Goal: Task Accomplishment & Management: Manage account settings

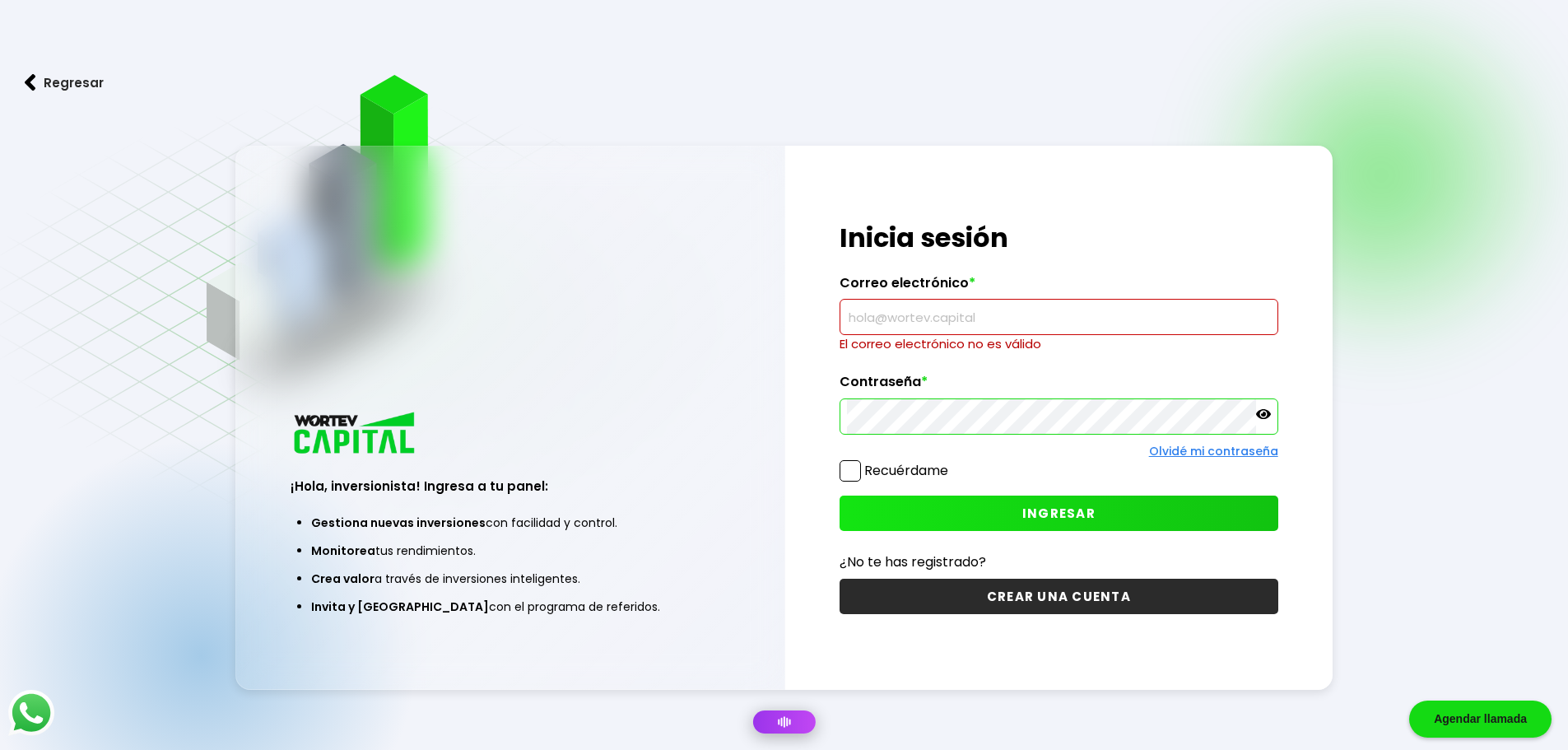
click at [933, 328] on input "text" at bounding box center [1059, 316] width 424 height 35
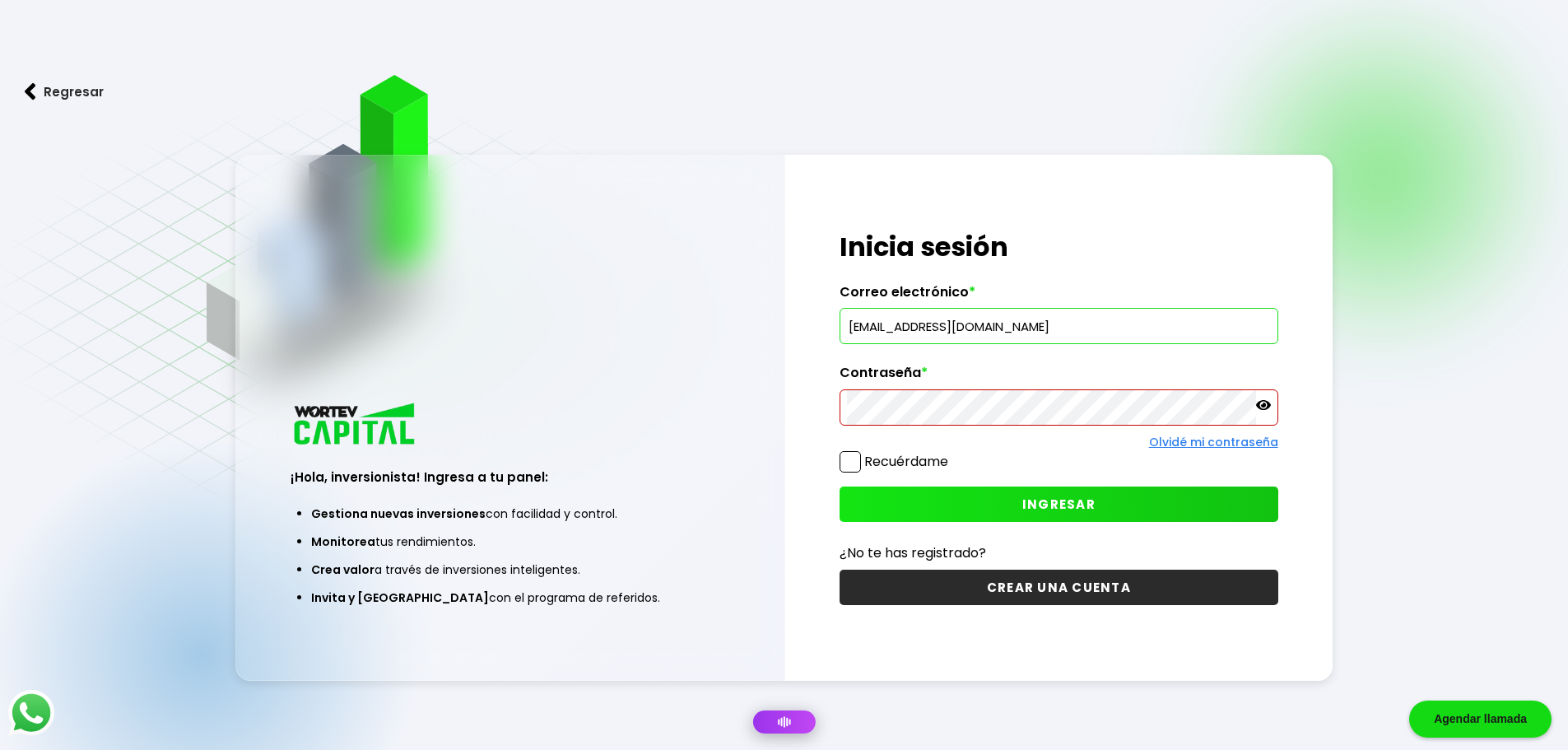
type input "[EMAIL_ADDRESS][DOMAIN_NAME]"
click at [1260, 406] on icon at bounding box center [1264, 406] width 15 height 15
click at [849, 461] on span at bounding box center [850, 462] width 22 height 22
click at [951, 453] on input "Recuérdame" at bounding box center [951, 453] width 0 height 0
click at [957, 490] on button "INGRESAR" at bounding box center [1059, 504] width 439 height 36
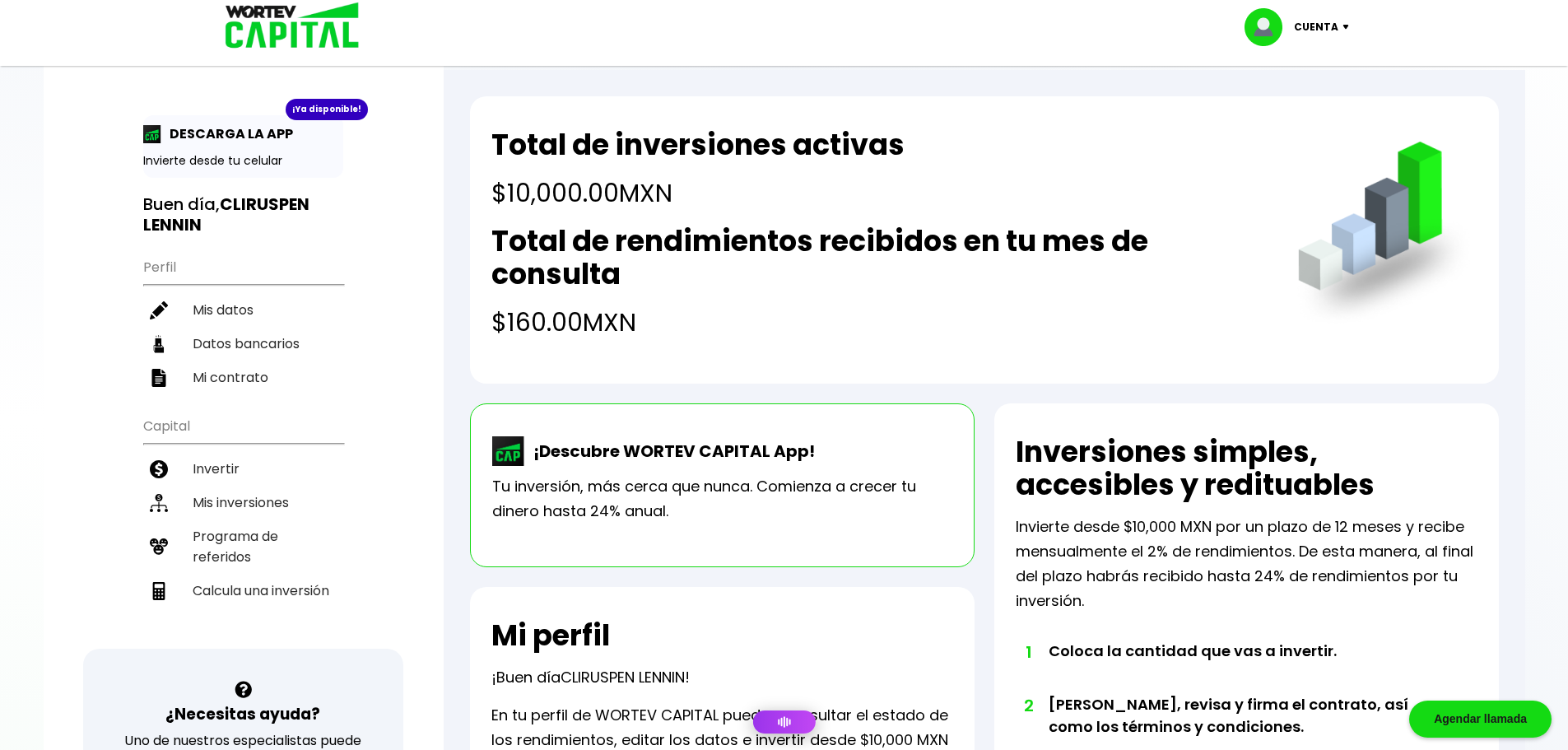
click at [319, 104] on div "¡Ya disponible!" at bounding box center [327, 109] width 83 height 22
click at [232, 147] on div "¡Ya disponible! DESCARGA LA APP Invierte desde tu celular" at bounding box center [243, 146] width 200 height 63
click at [230, 315] on li "Mis datos" at bounding box center [243, 310] width 200 height 34
select select "Hombre"
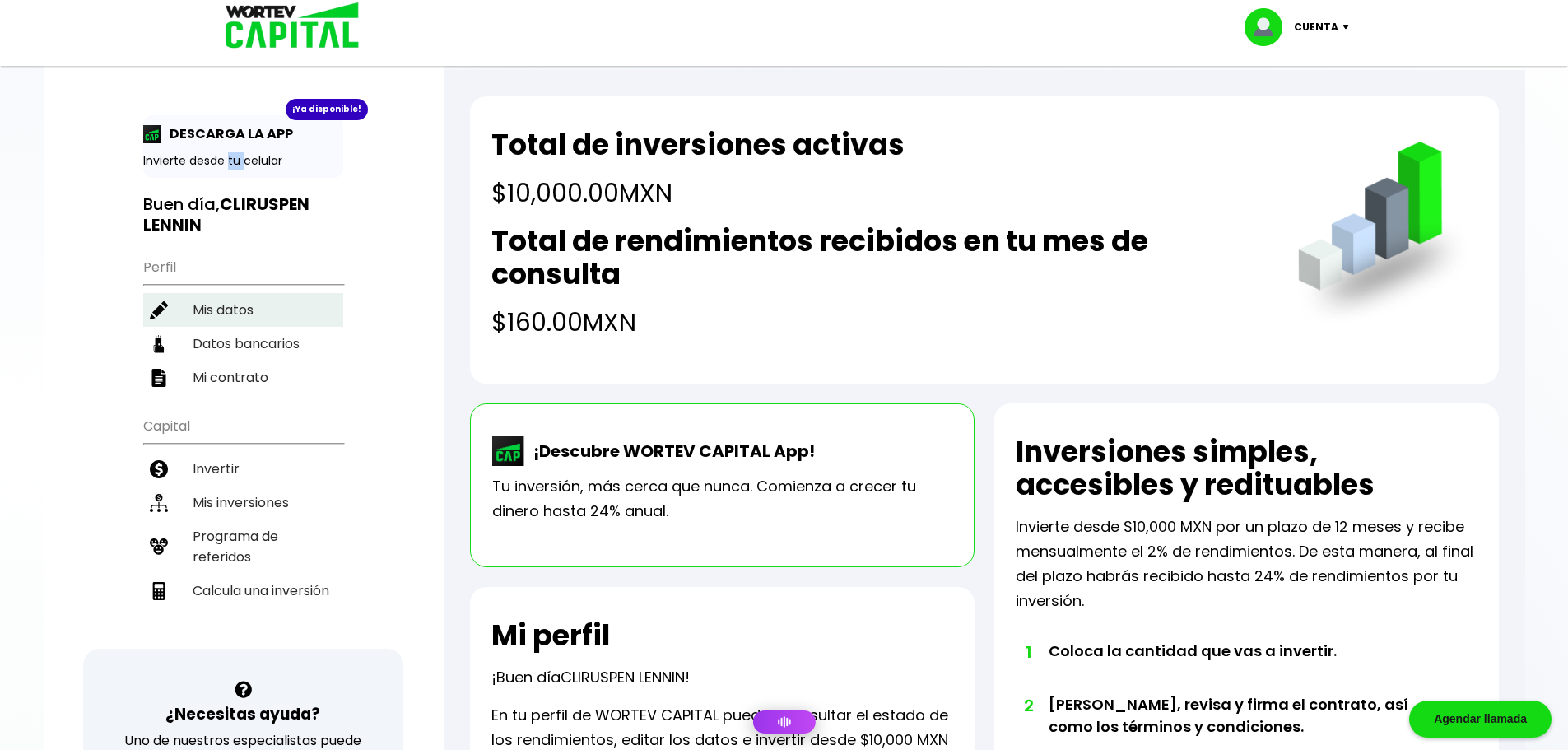
select select "Licenciatura"
select select "DF"
select select "Banorte"
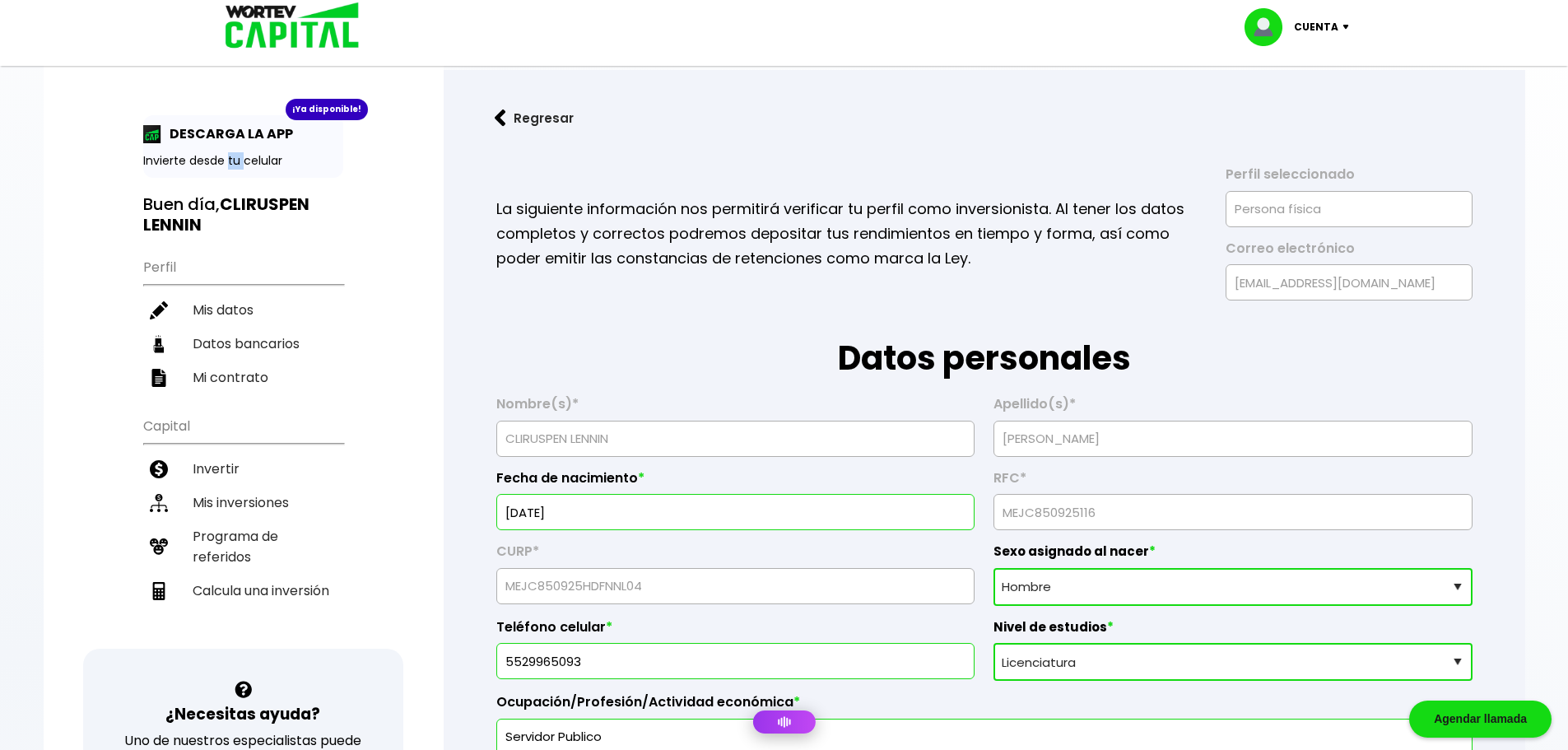
scroll to position [83, 0]
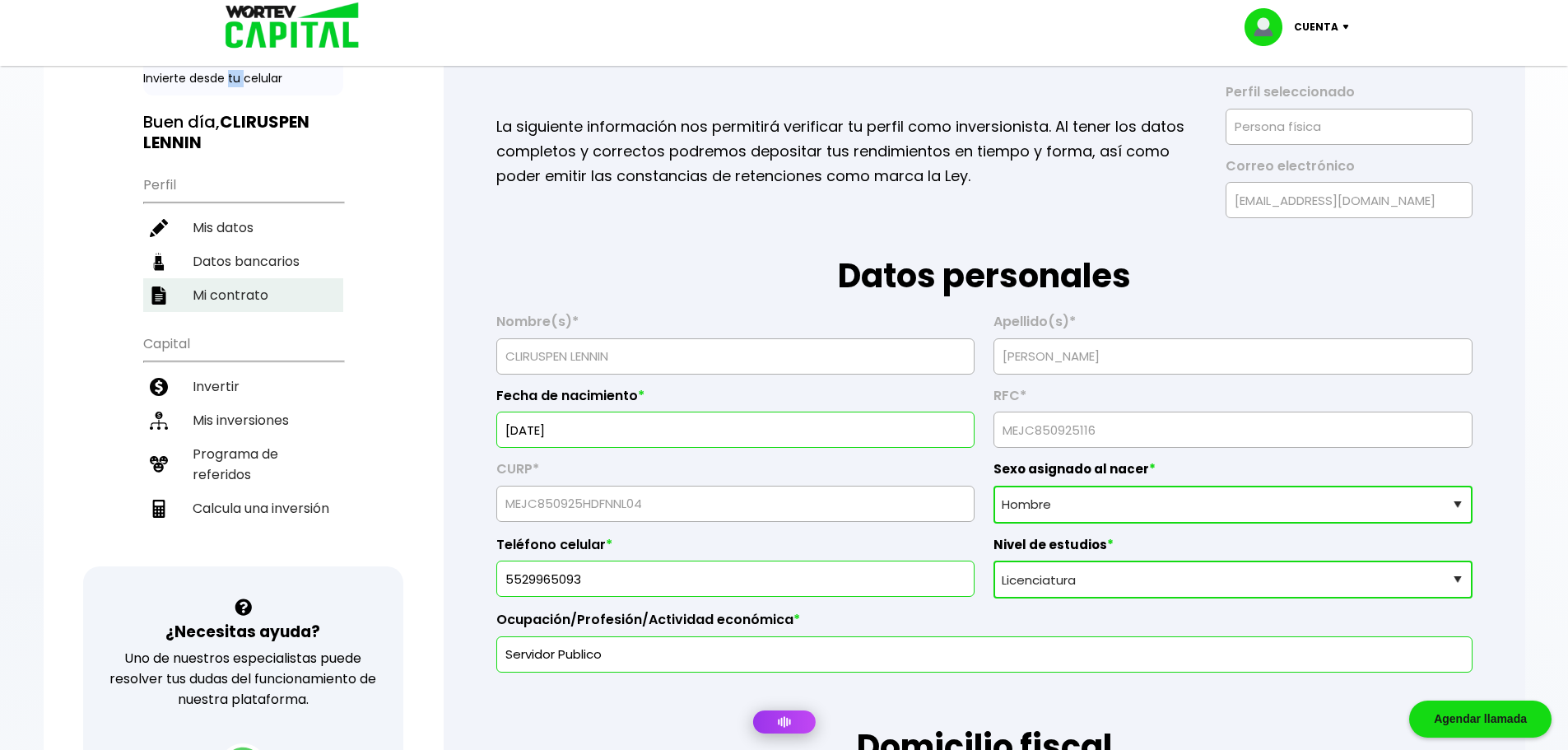
click at [275, 279] on li "Mi contrato" at bounding box center [243, 296] width 200 height 34
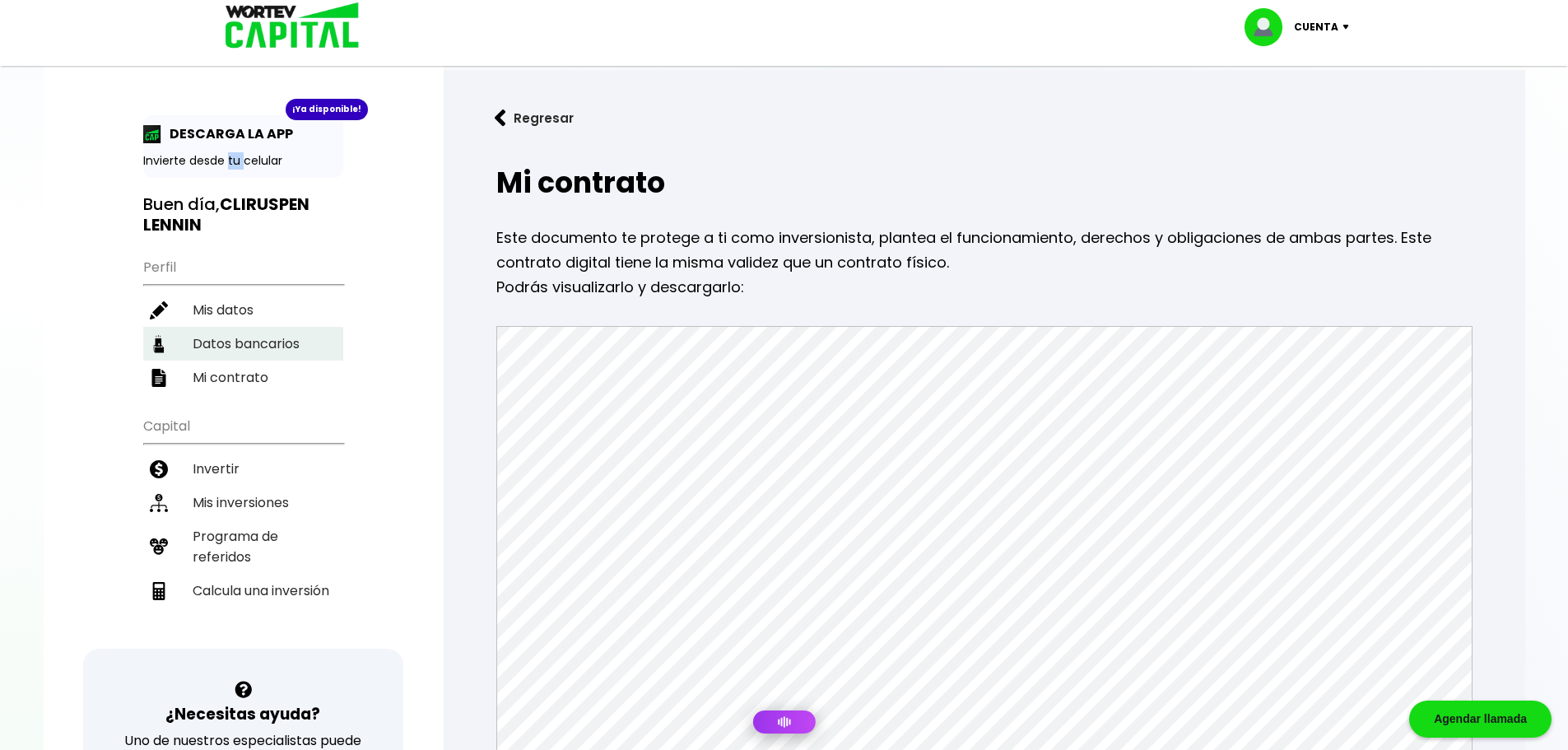
click at [232, 352] on li "Datos bancarios" at bounding box center [243, 344] width 200 height 34
select select "Banorte"
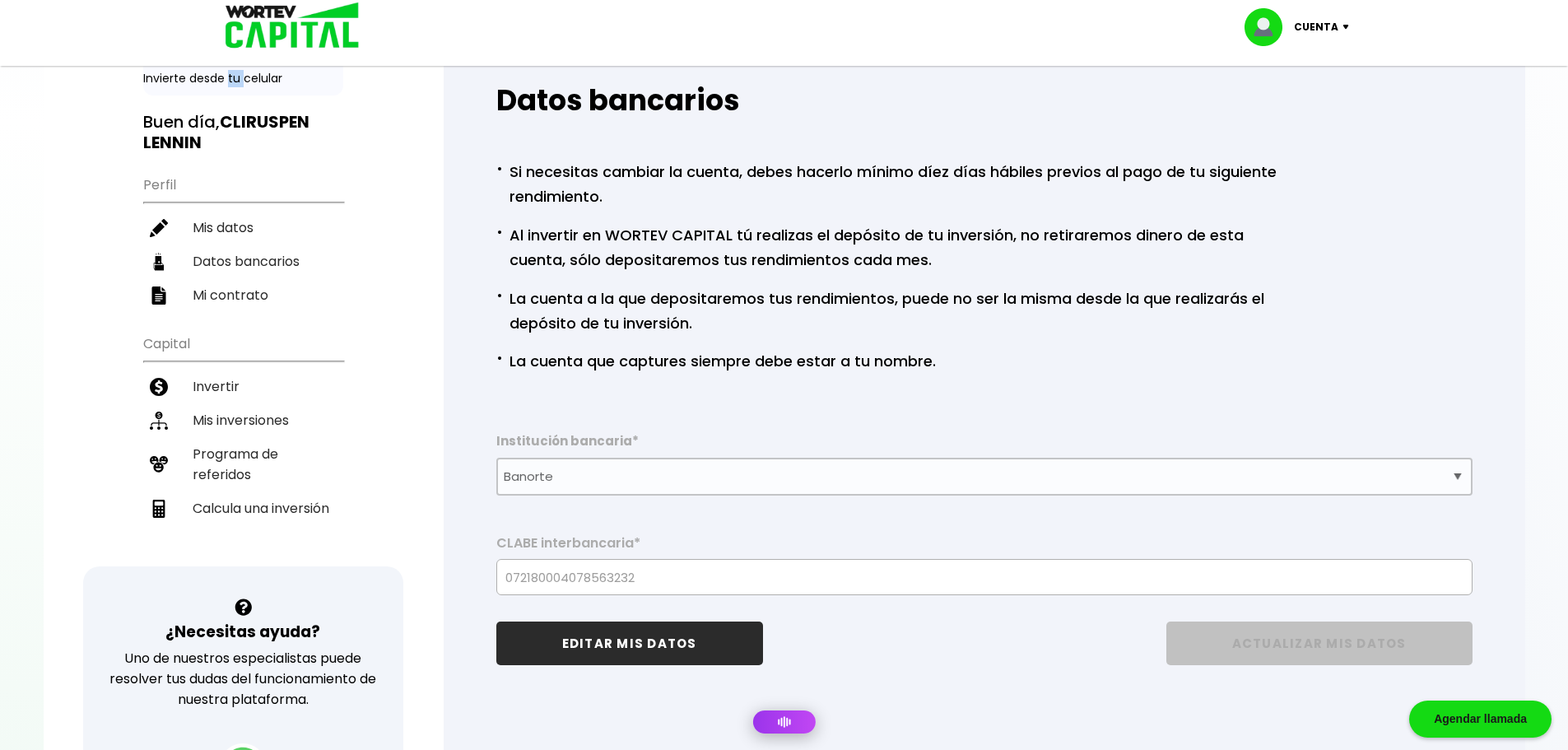
scroll to position [164, 0]
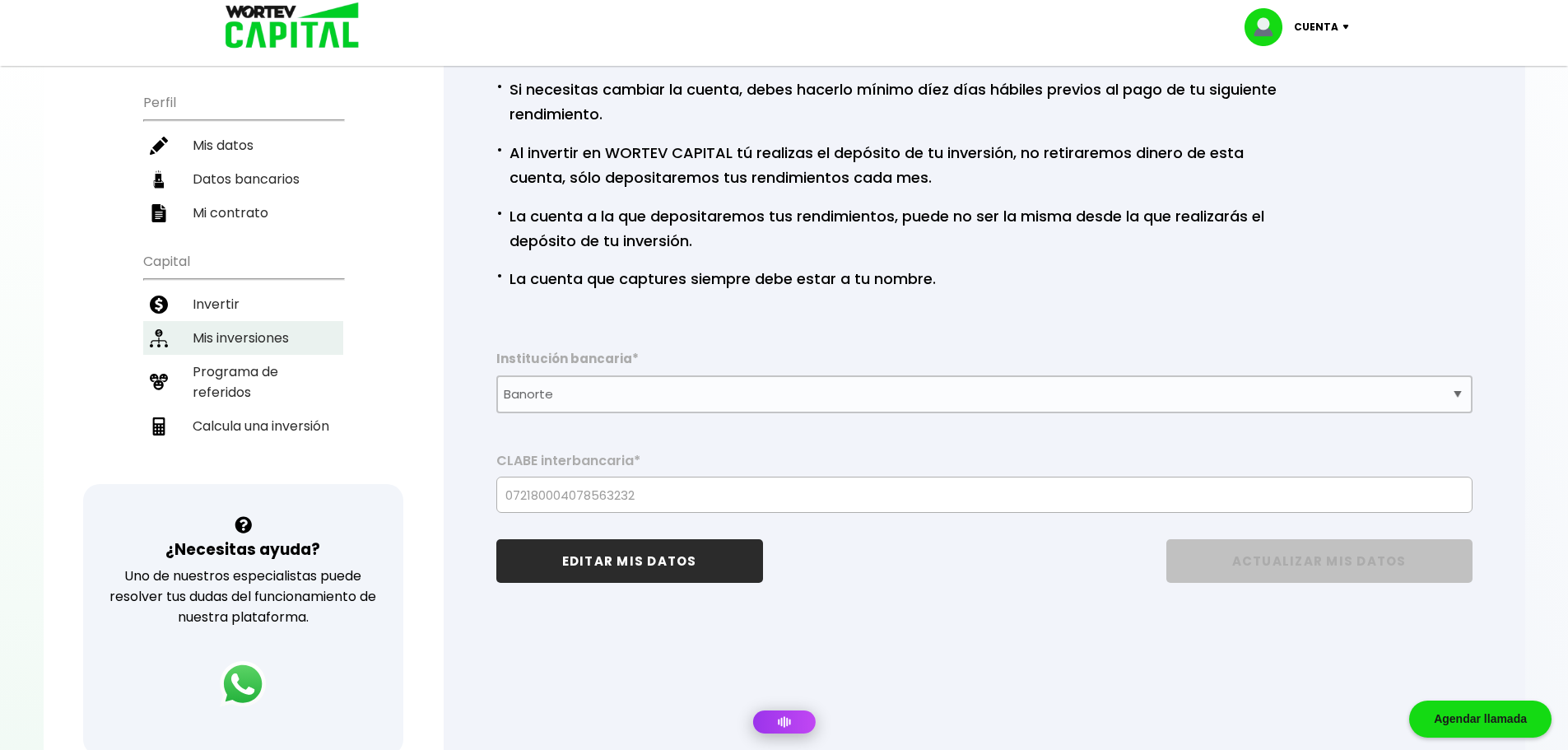
click at [262, 326] on li "Mis inversiones" at bounding box center [243, 338] width 200 height 34
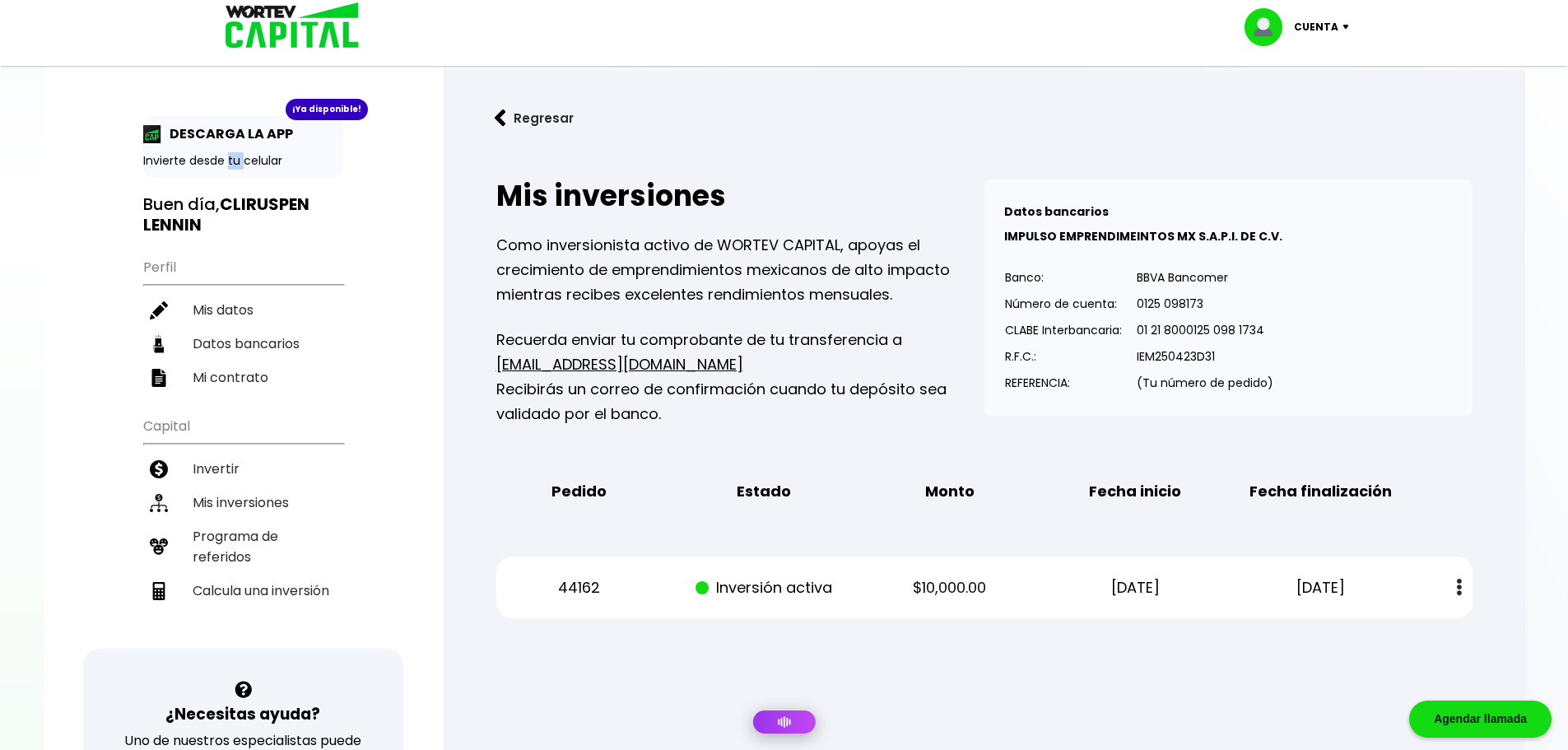
scroll to position [83, 0]
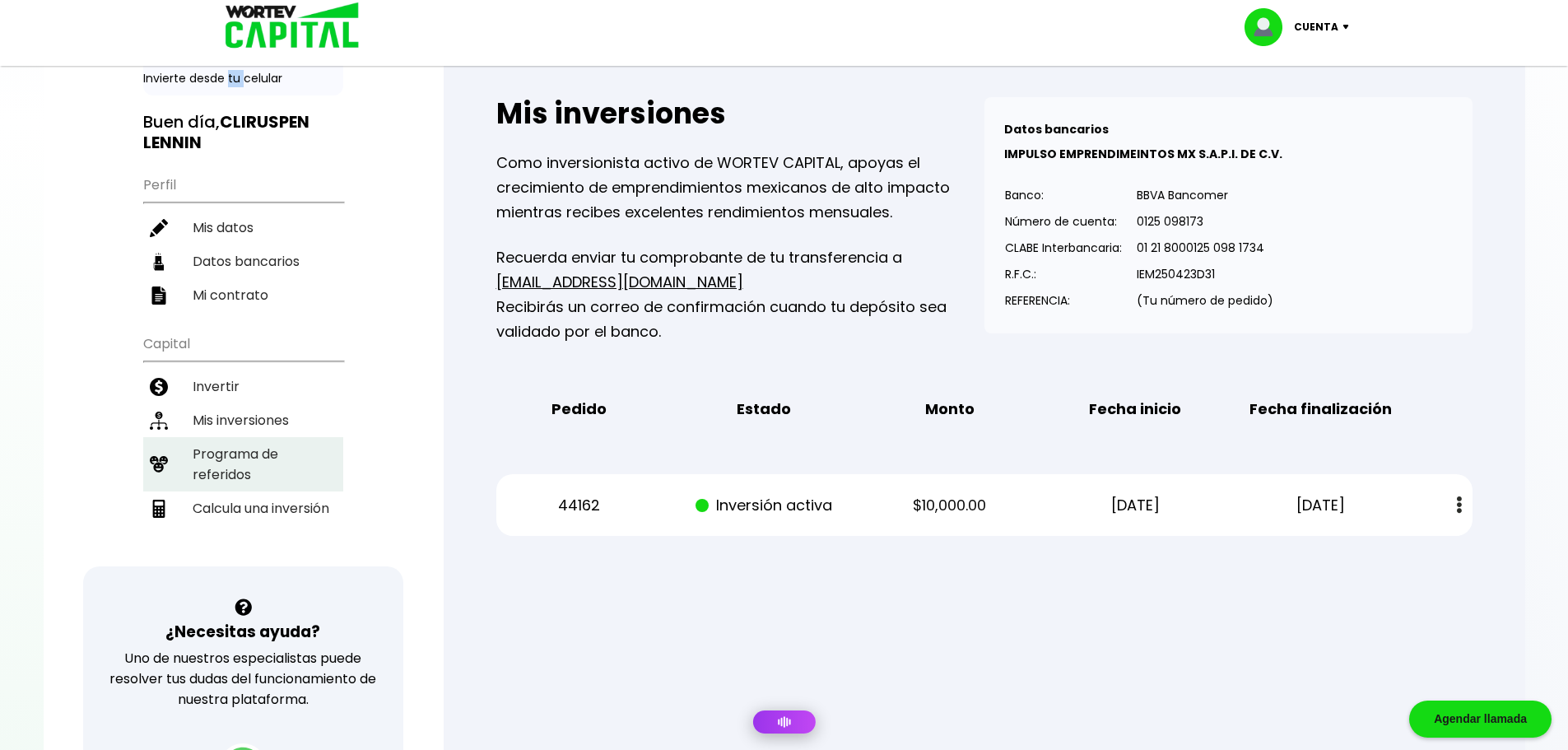
click at [272, 453] on li "Programa de referidos" at bounding box center [243, 465] width 200 height 54
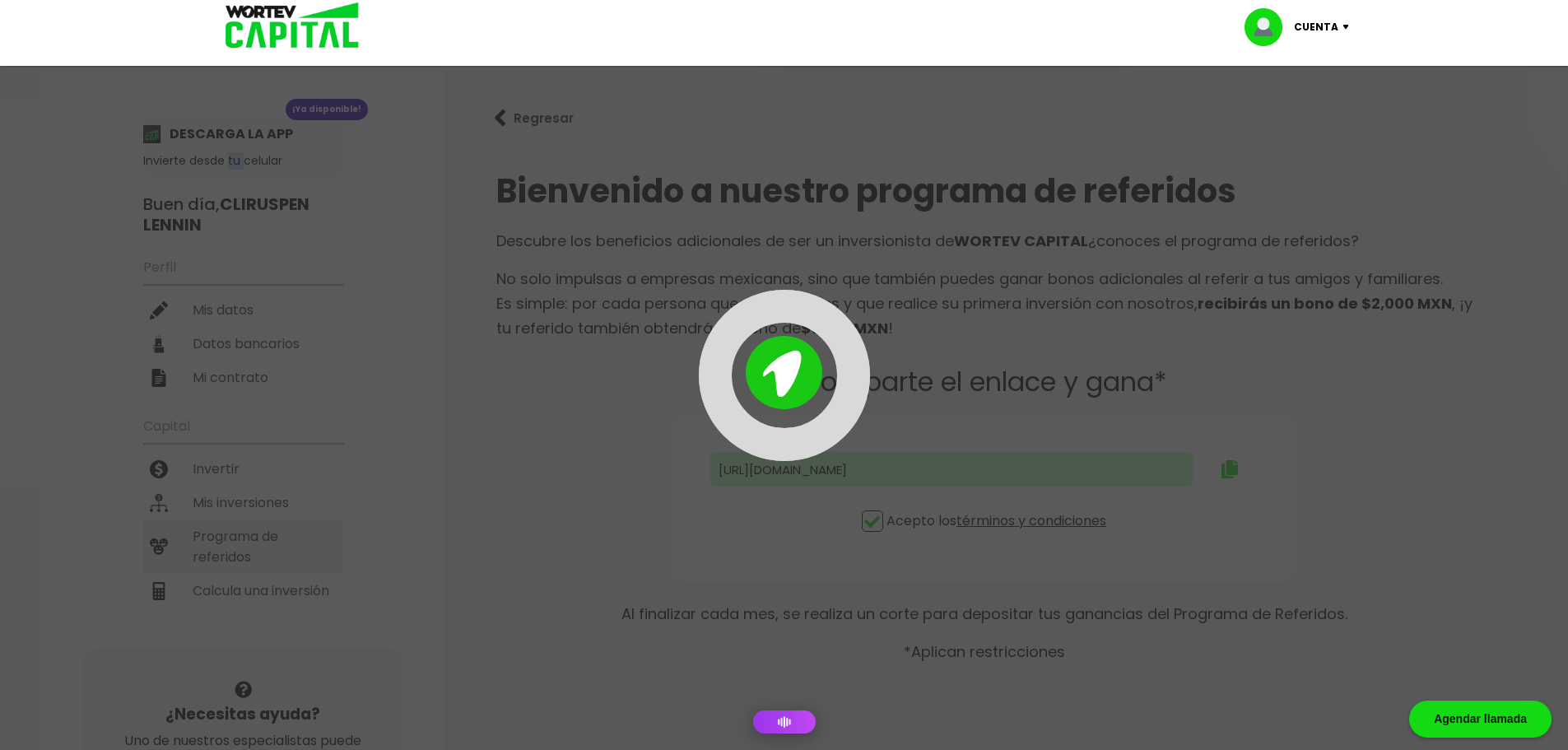
type input "[URL][DOMAIN_NAME]"
